Goal: Find specific page/section: Find specific page/section

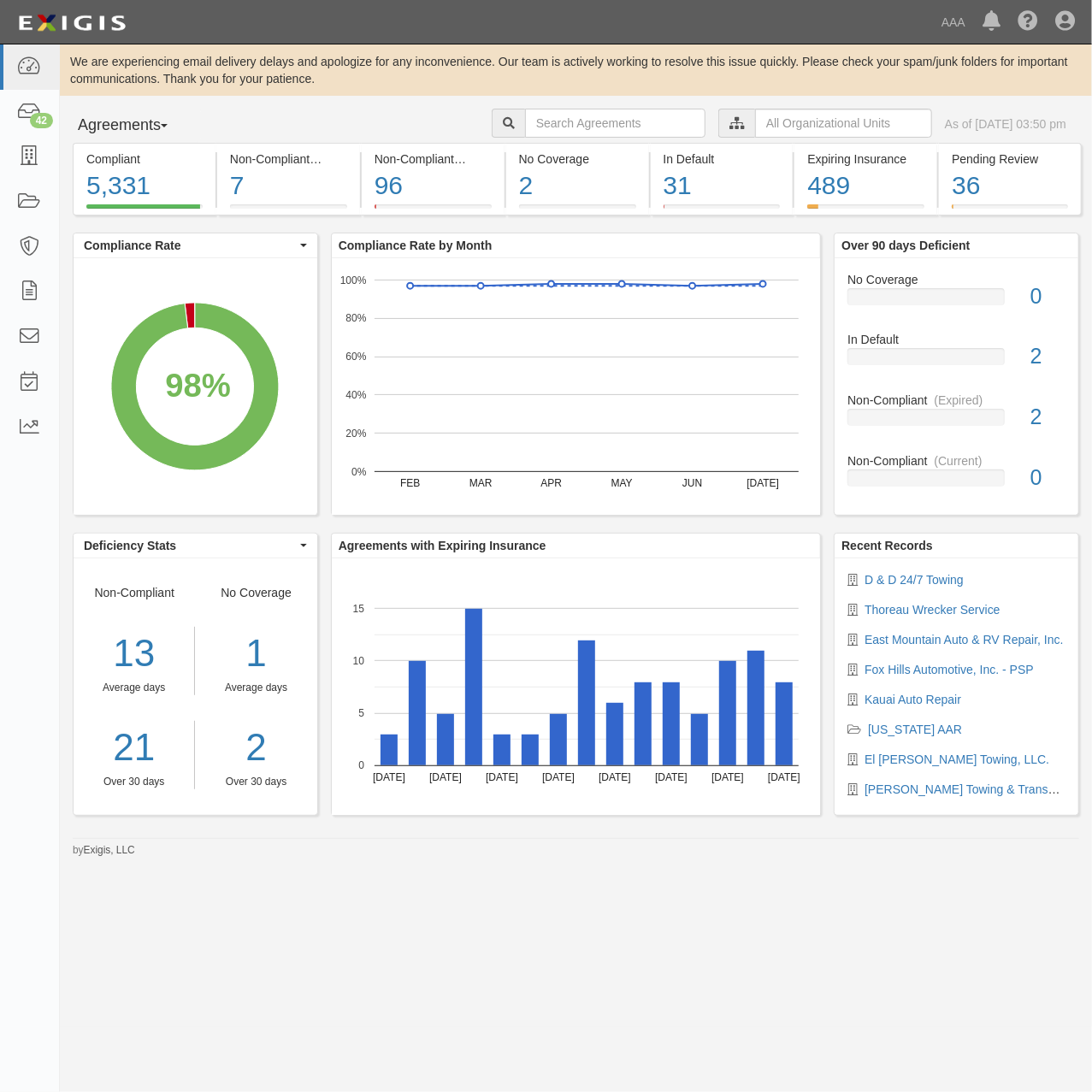
click at [360, 114] on div "Agreements Parties Agreements Coverages AAA East Central Automotive Services Em…" at bounding box center [576, 126] width 1033 height 34
click at [356, 79] on div "We are experiencing email delivery delays and apologize for any inconvenience. …" at bounding box center [576, 69] width 1033 height 34
click at [242, 79] on div "We are experiencing email delivery delays and apologize for any inconvenience. …" at bounding box center [576, 69] width 1033 height 34
click at [34, 156] on icon at bounding box center [29, 157] width 24 height 19
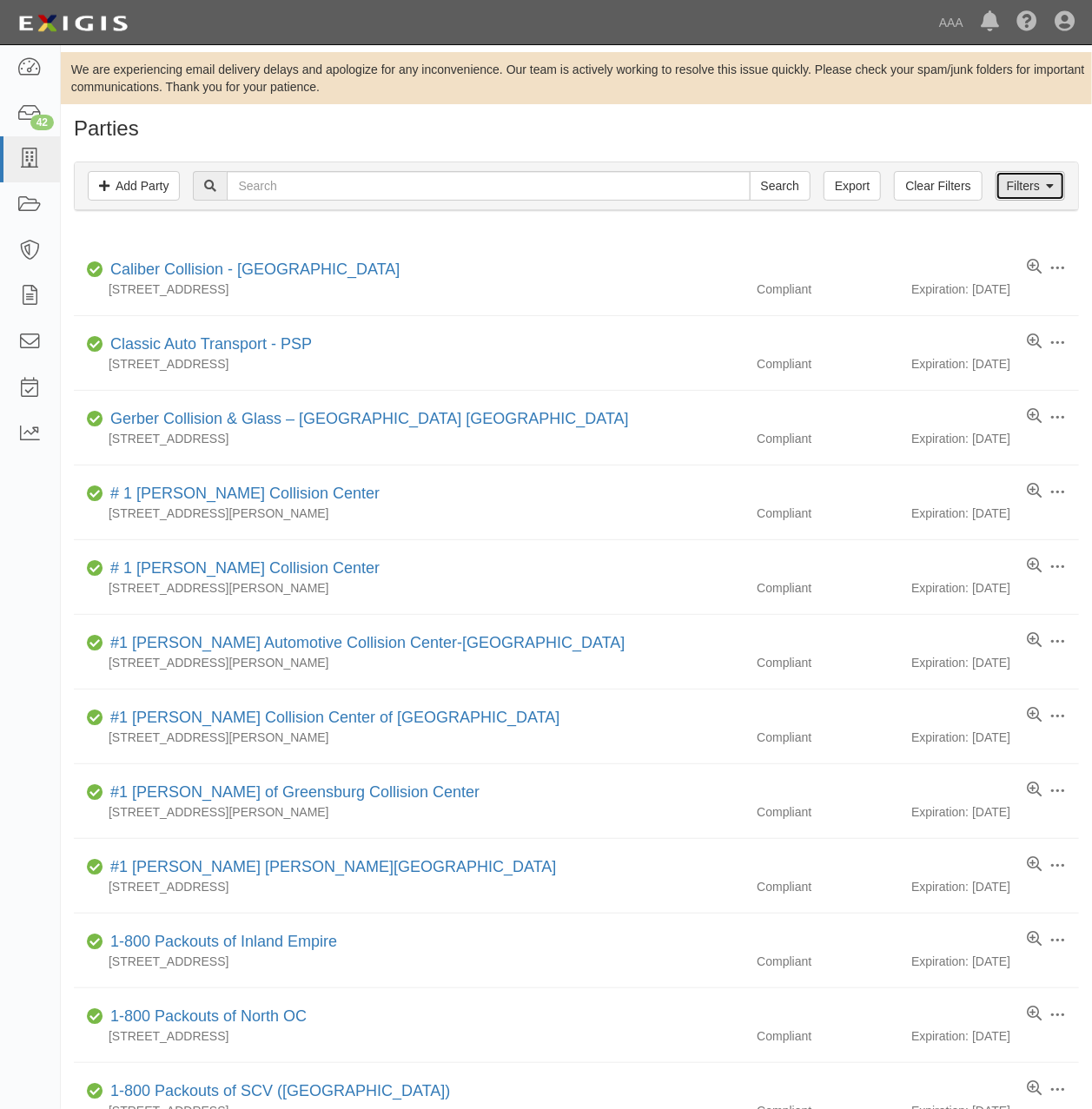
click at [1039, 178] on link "Filters" at bounding box center [1030, 186] width 69 height 30
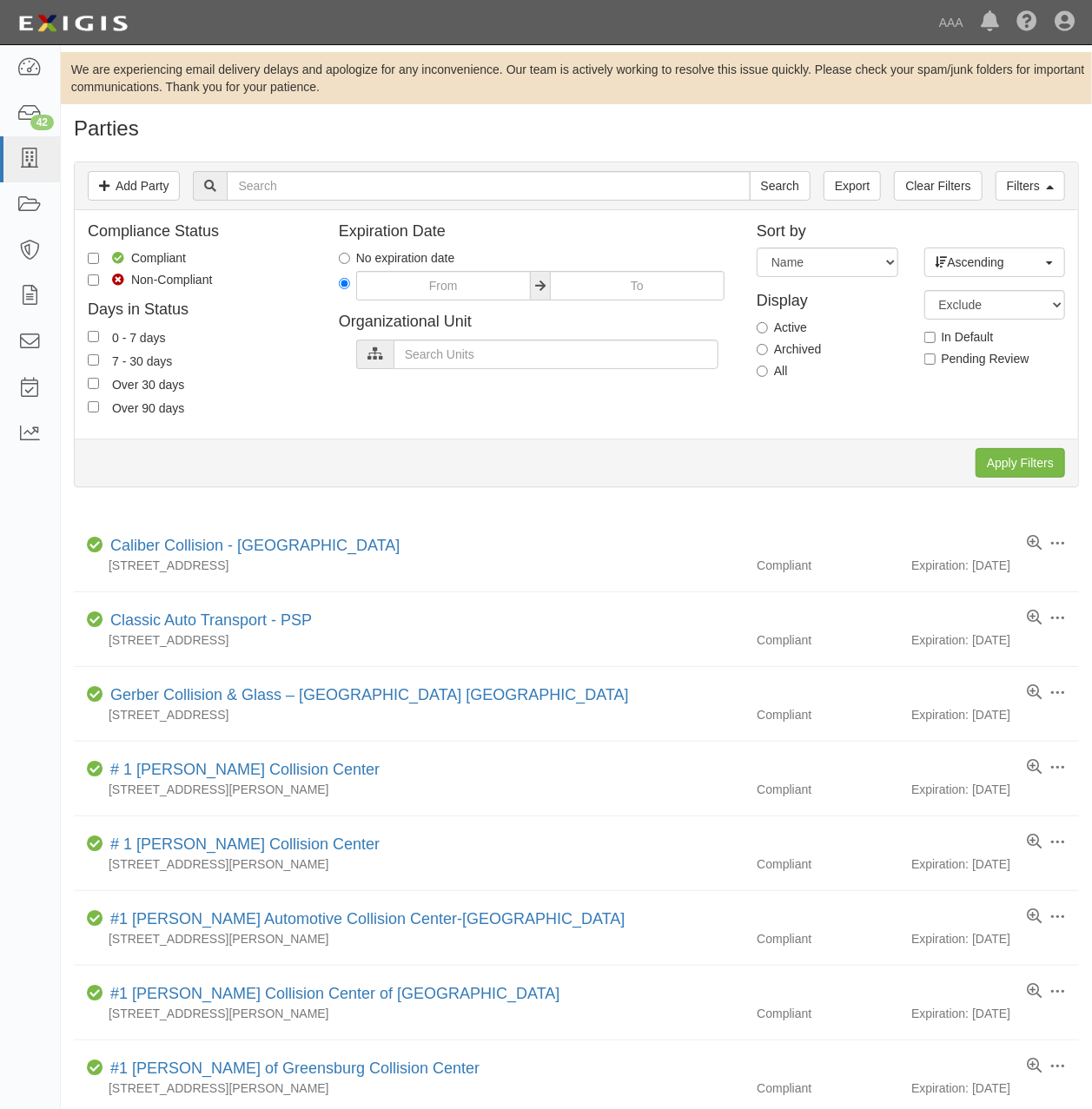
click at [803, 348] on label "Archived" at bounding box center [788, 349] width 64 height 18
click at [768, 348] on input "Archived" at bounding box center [762, 349] width 11 height 11
radio input "true"
click at [1019, 471] on input "Apply Filters" at bounding box center [1020, 463] width 89 height 30
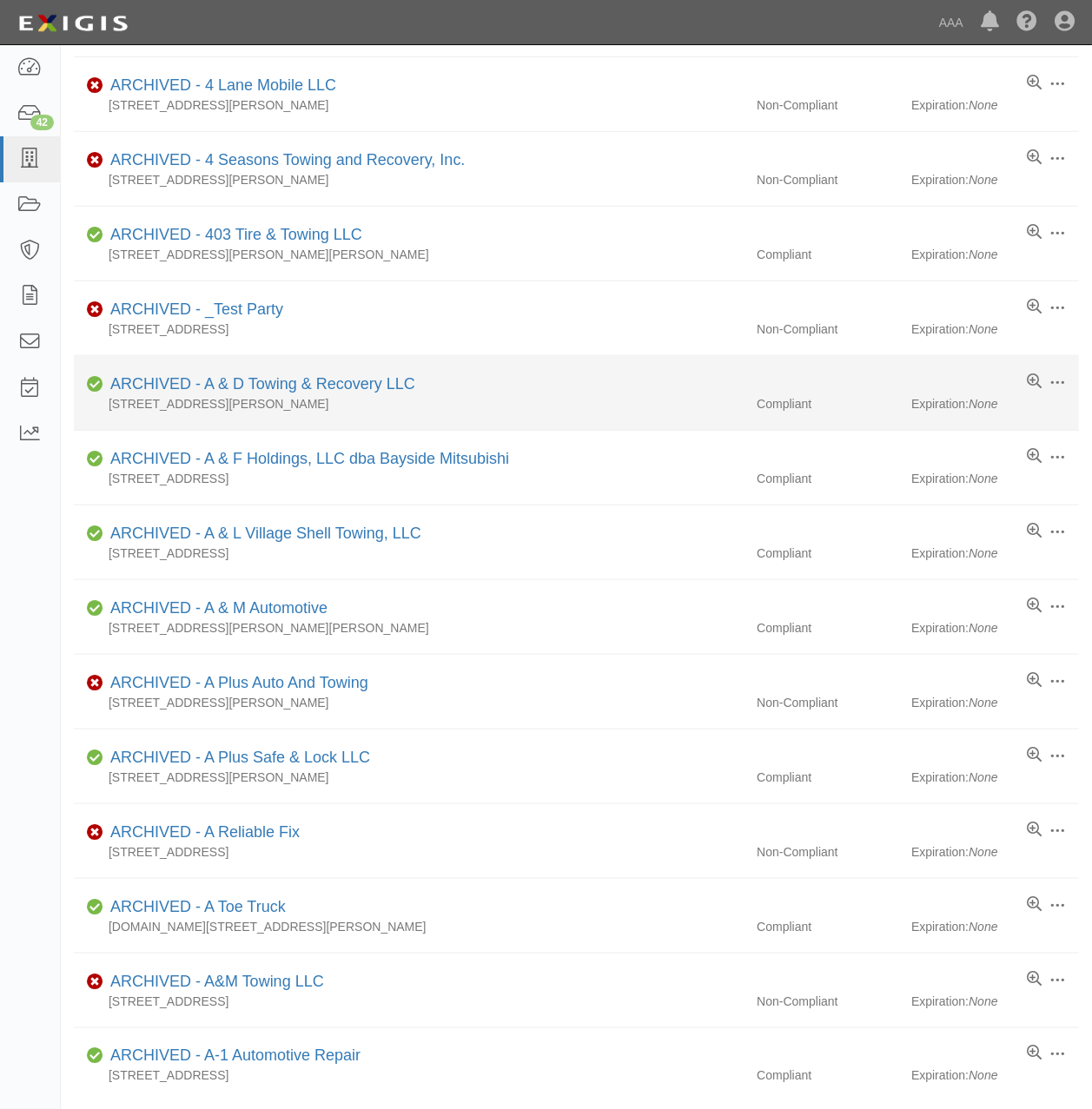
scroll to position [788, 0]
